Goal: Book appointment/travel/reservation

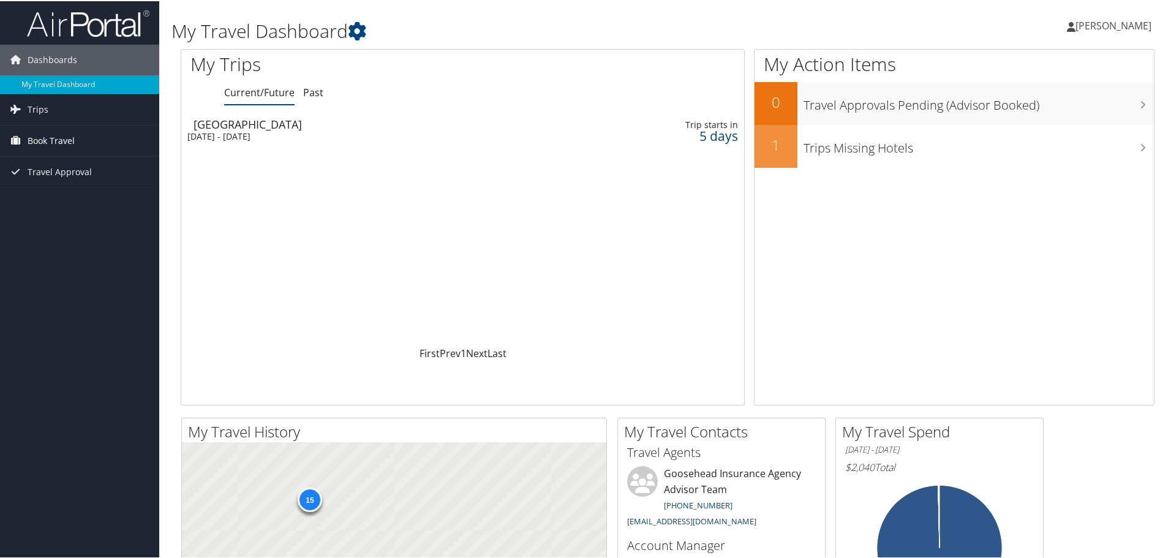
click at [69, 138] on span "Book Travel" at bounding box center [51, 139] width 47 height 31
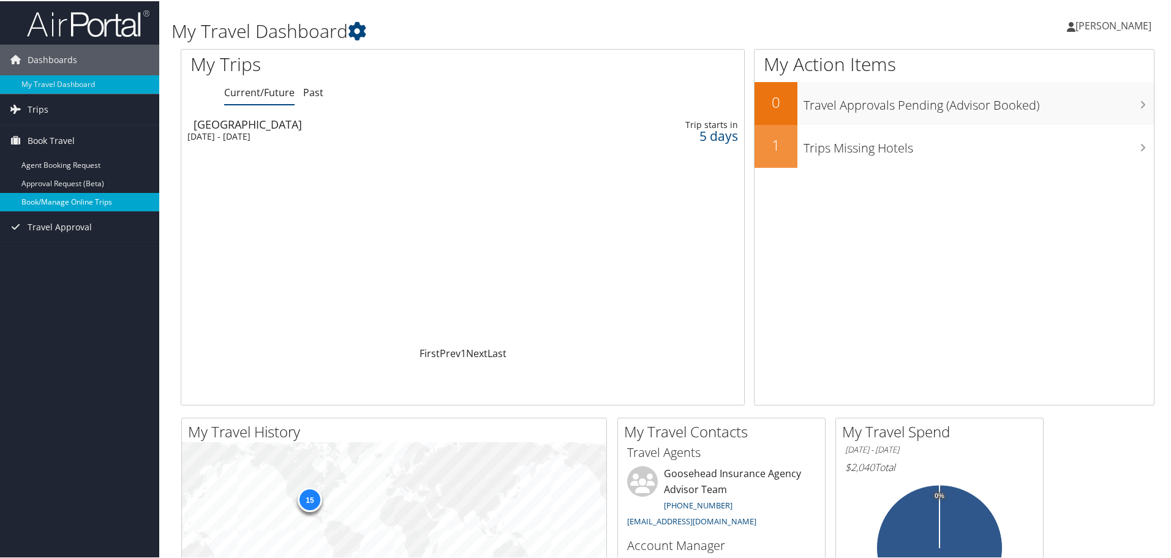
click at [80, 201] on link "Book/Manage Online Trips" at bounding box center [79, 201] width 159 height 18
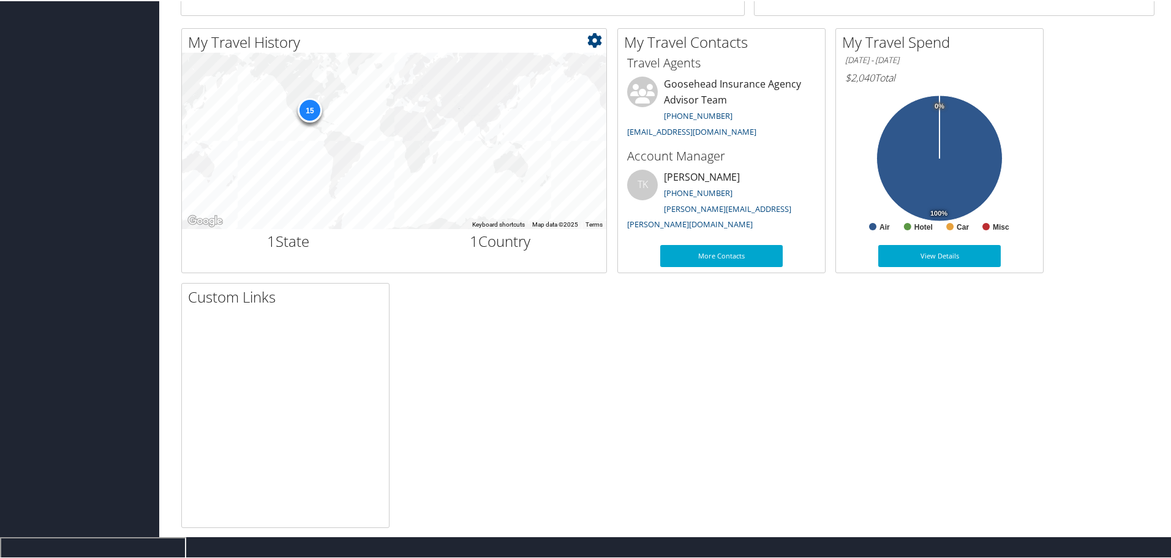
scroll to position [367, 0]
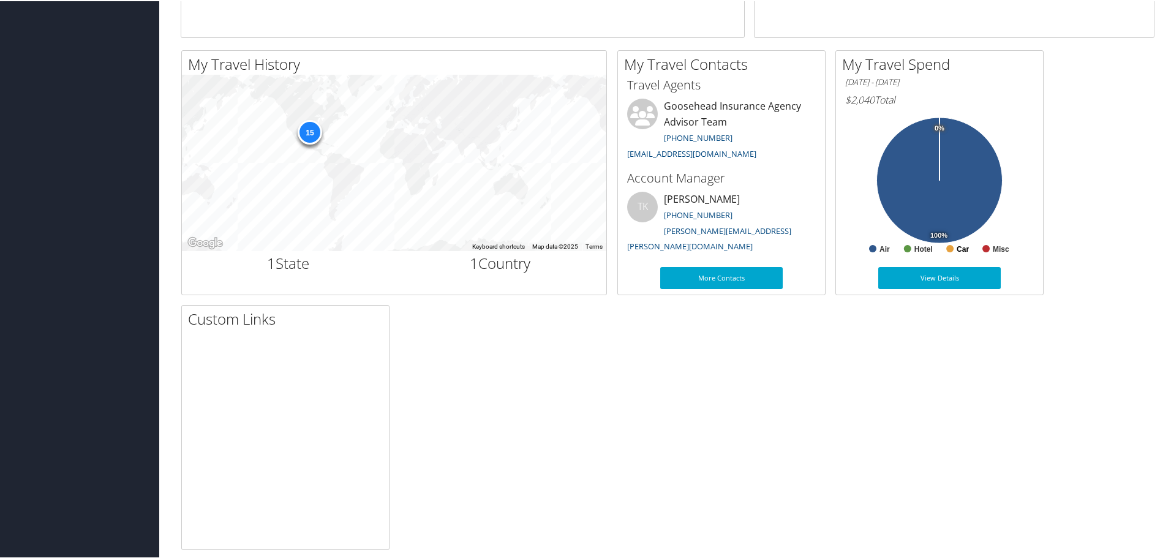
click at [959, 249] on text "Car" at bounding box center [962, 248] width 12 height 9
click at [910, 246] on rect at bounding box center [907, 247] width 7 height 7
click at [879, 250] on rect at bounding box center [939, 183] width 189 height 147
click at [997, 246] on text "Misc" at bounding box center [1001, 248] width 17 height 9
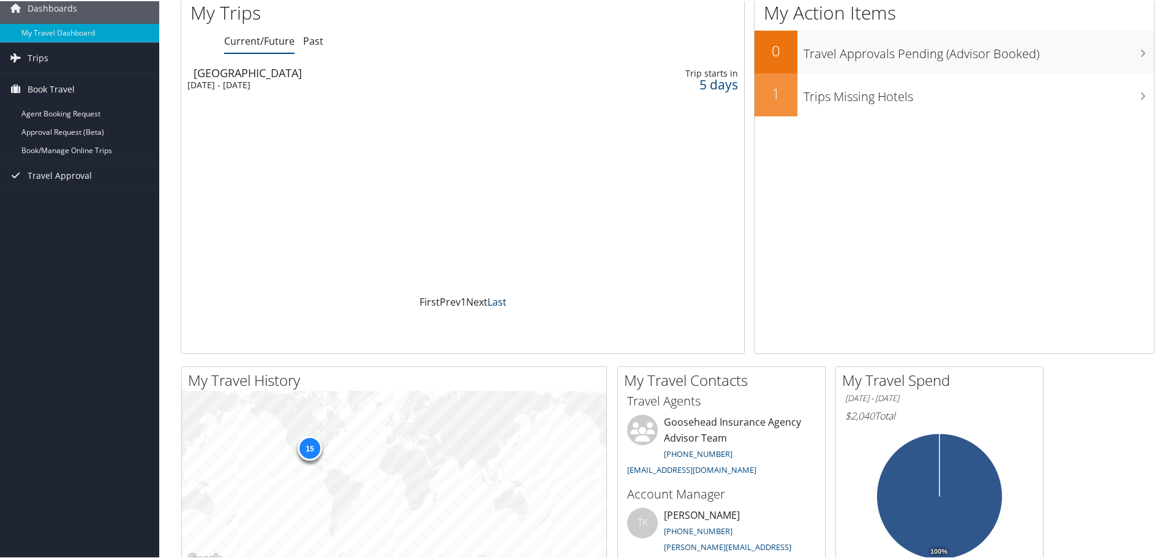
scroll to position [0, 0]
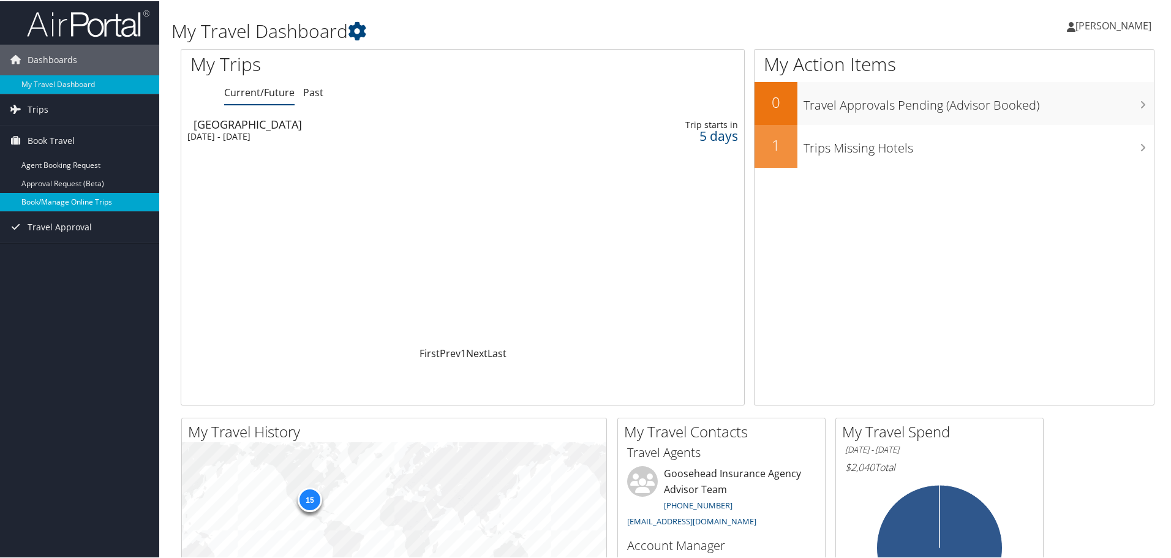
click at [61, 203] on link "Book/Manage Online Trips" at bounding box center [79, 201] width 159 height 18
